Goal: Check status: Check status

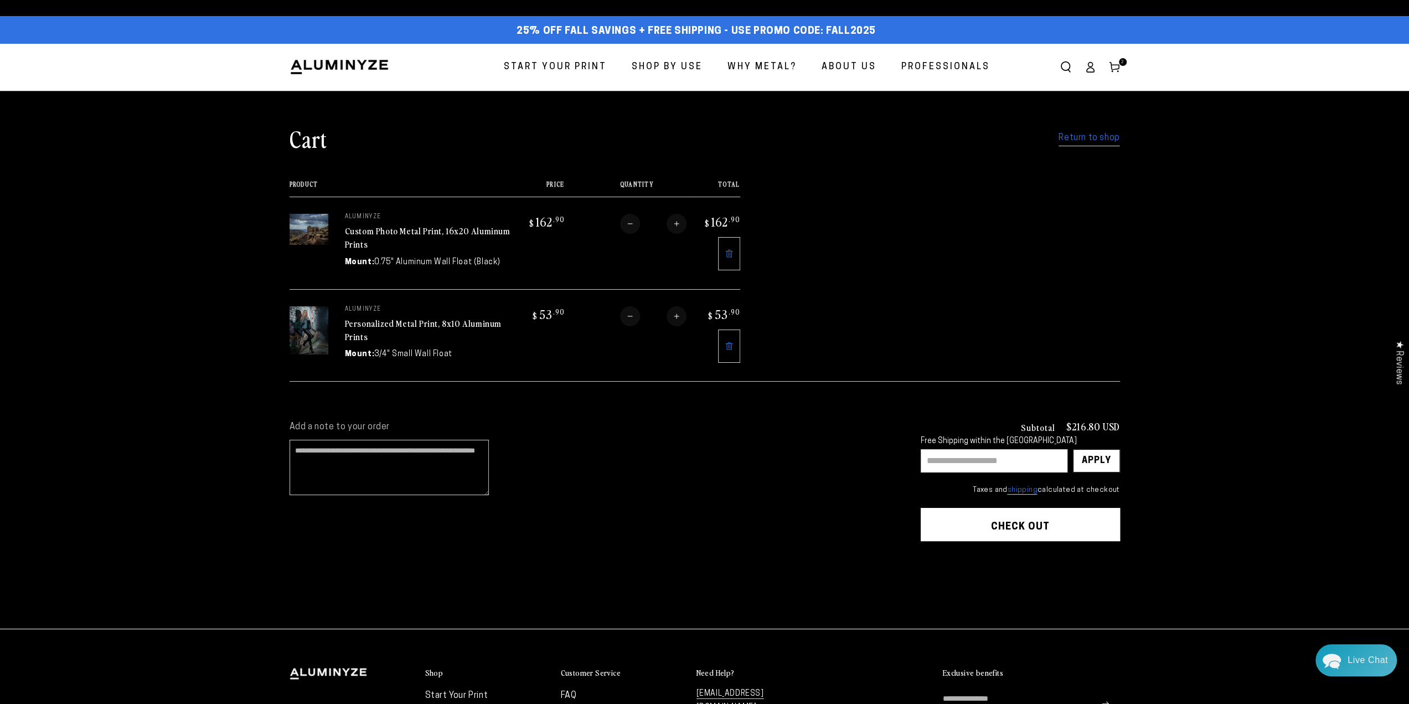
click at [1096, 67] on link "Log in" at bounding box center [1090, 67] width 24 height 24
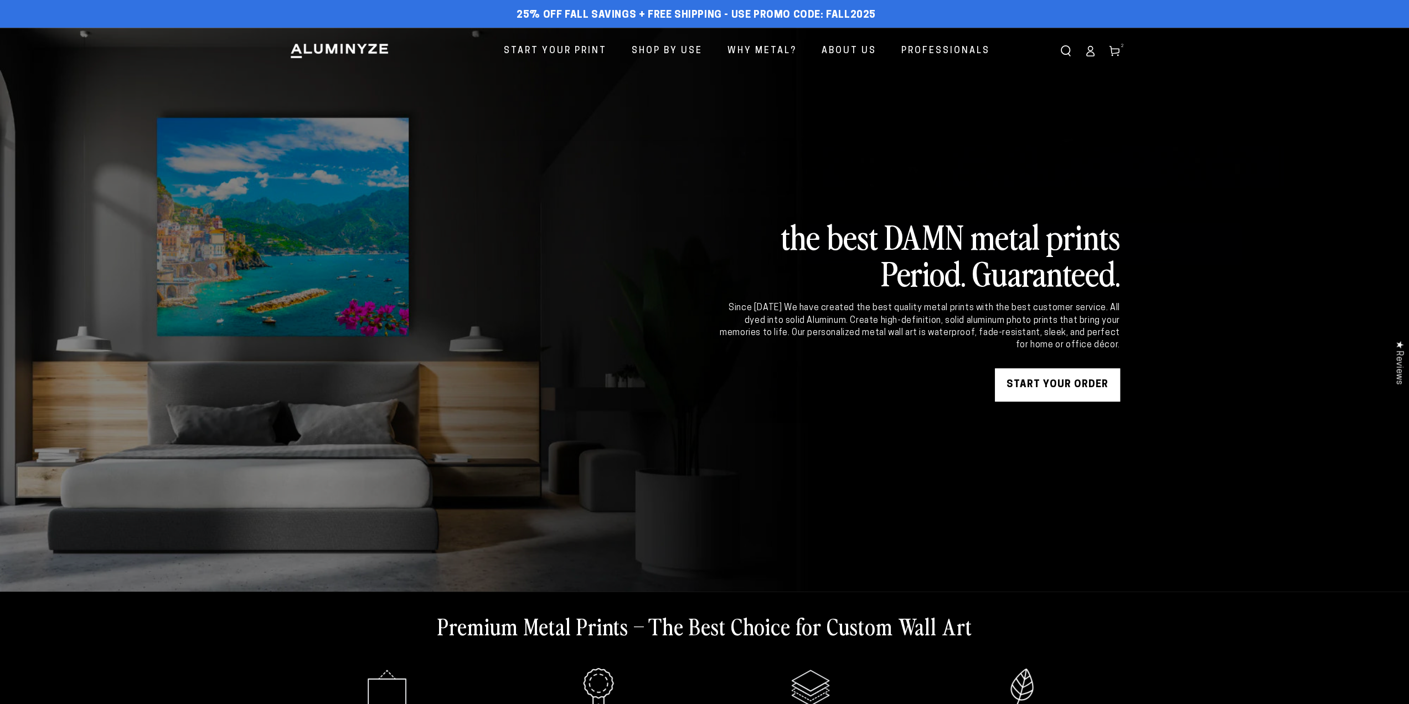
click at [1089, 51] on ellipse at bounding box center [1090, 48] width 4 height 4
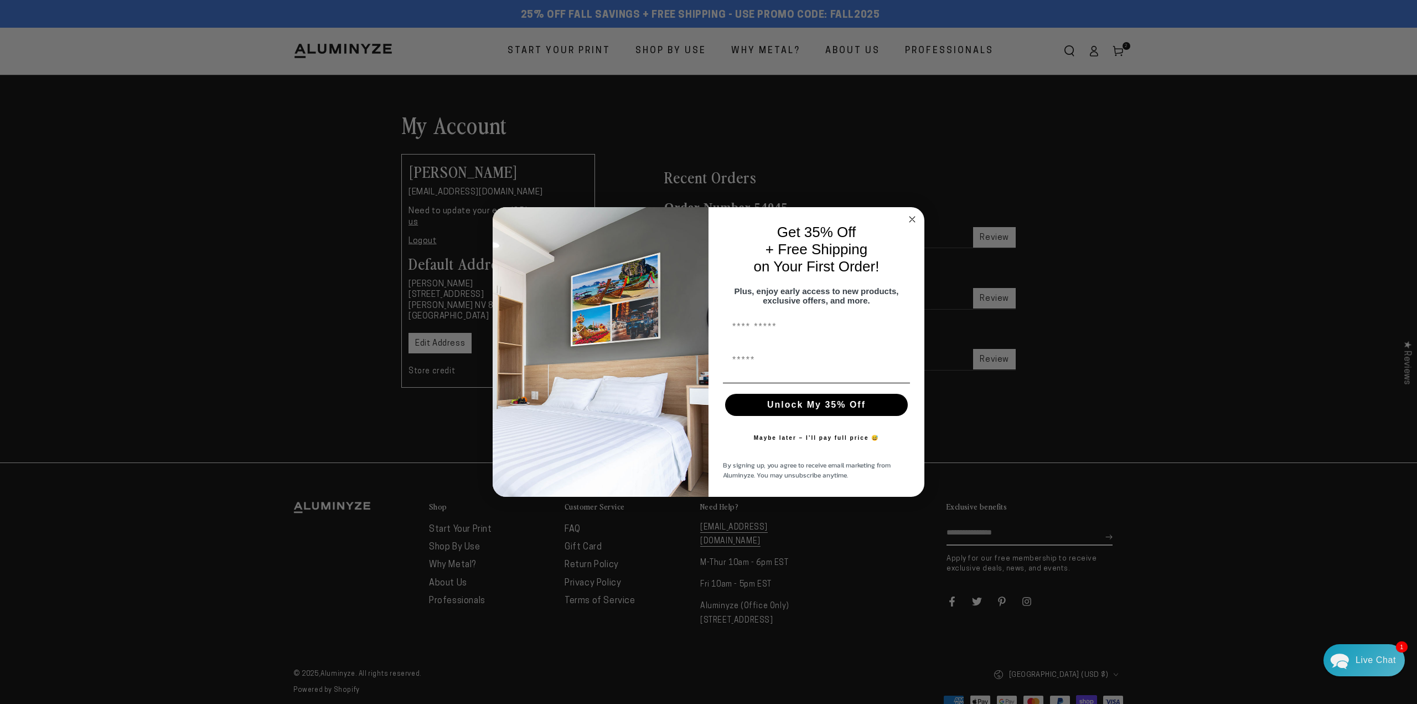
click at [912, 213] on circle "Close dialog" at bounding box center [912, 219] width 13 height 13
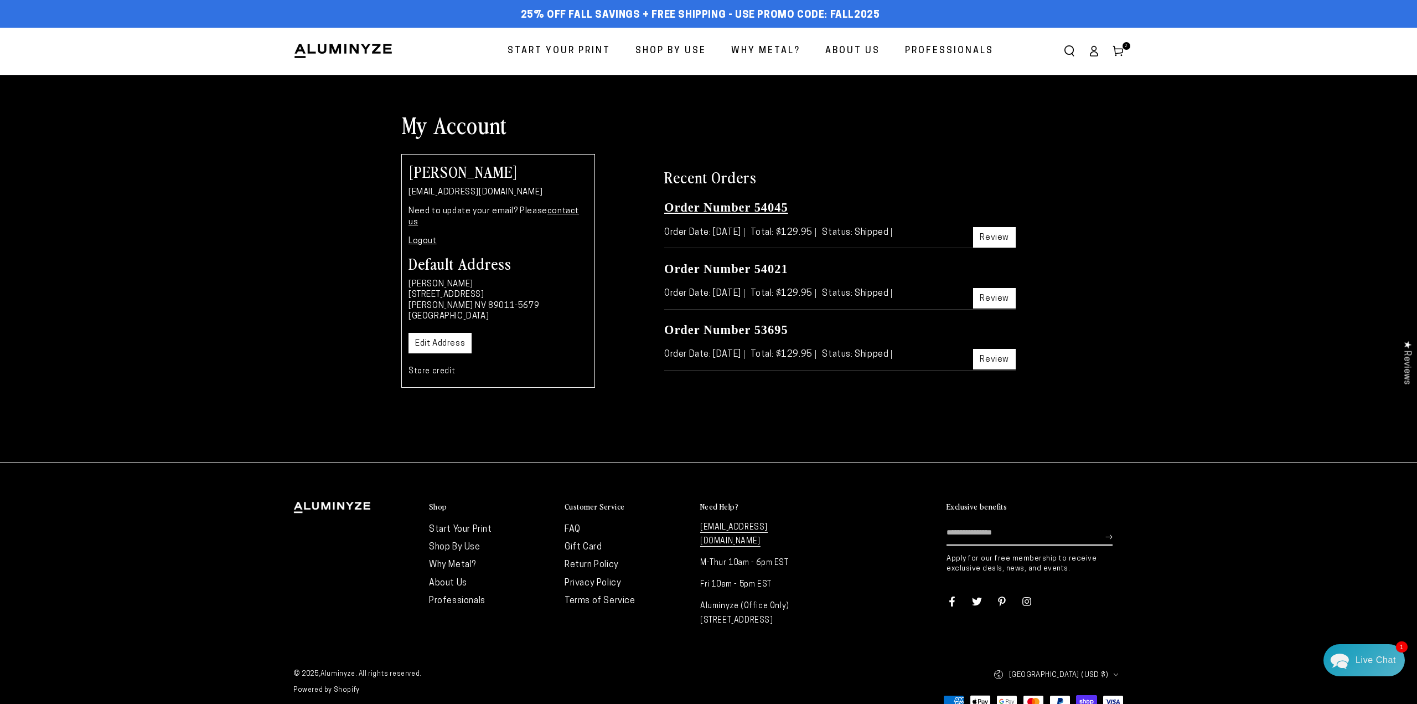
click at [748, 211] on link "Order Number 54045" at bounding box center [726, 207] width 124 height 14
